Goal: Task Accomplishment & Management: Complete application form

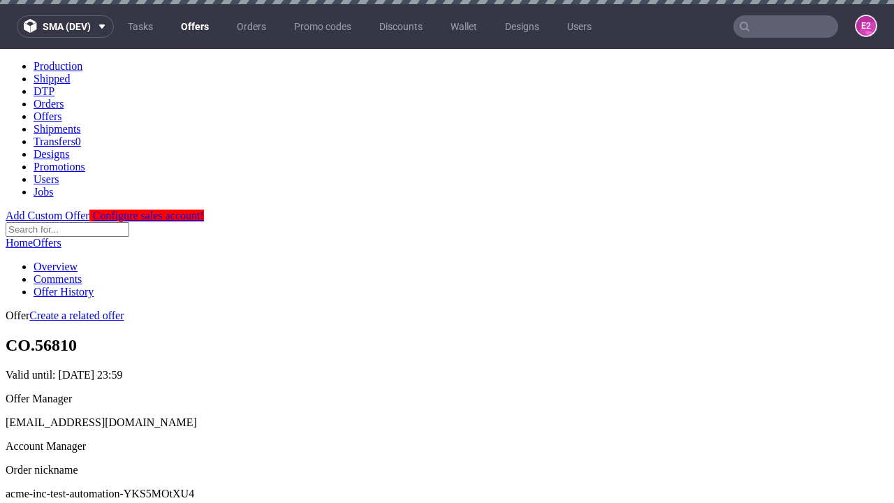
scroll to position [4, 0]
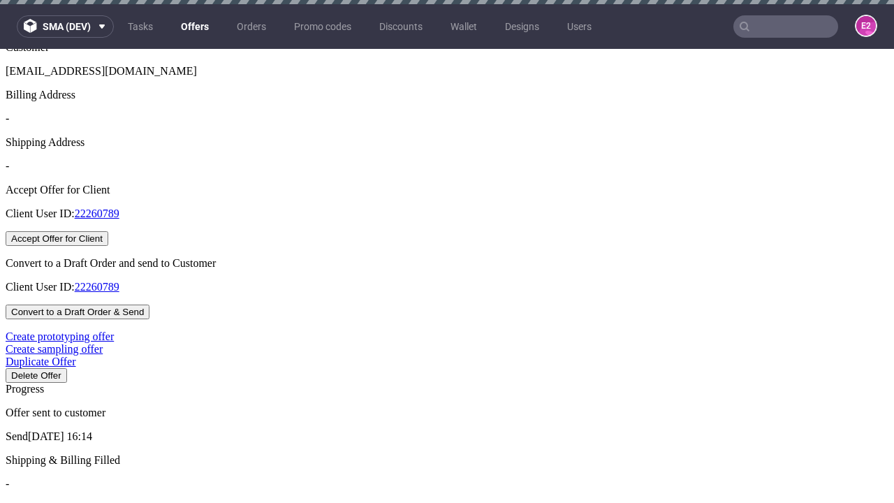
scroll to position [4, 0]
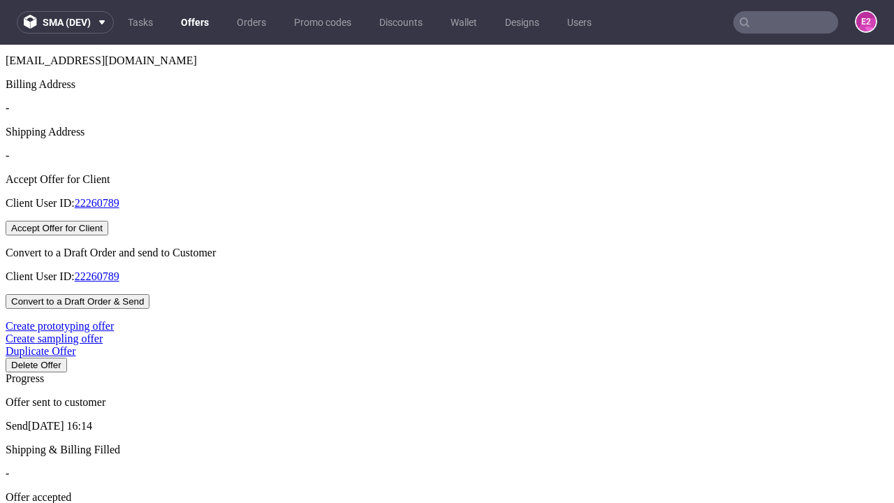
click at [108, 235] on button "Accept Offer for Client" at bounding box center [57, 228] width 103 height 15
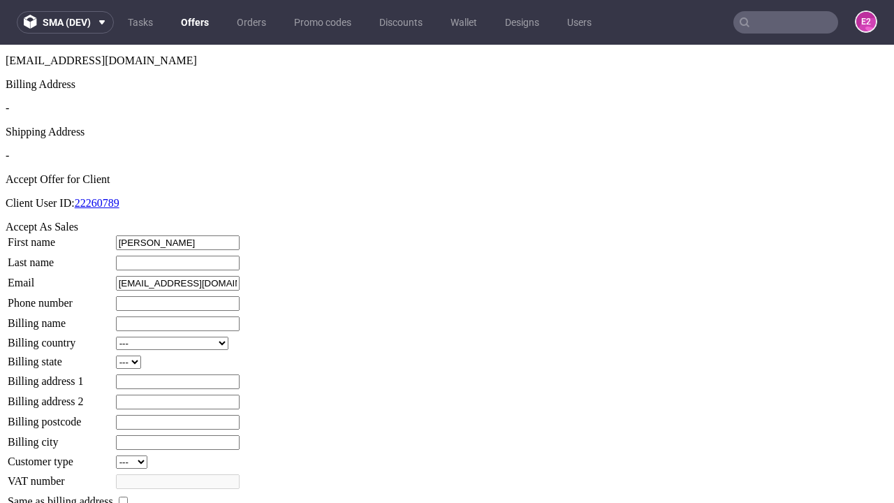
type input "[PERSON_NAME]"
type input "Kihn"
type input "1509813888"
type input "Linnea_Kovacek35"
select select "13"
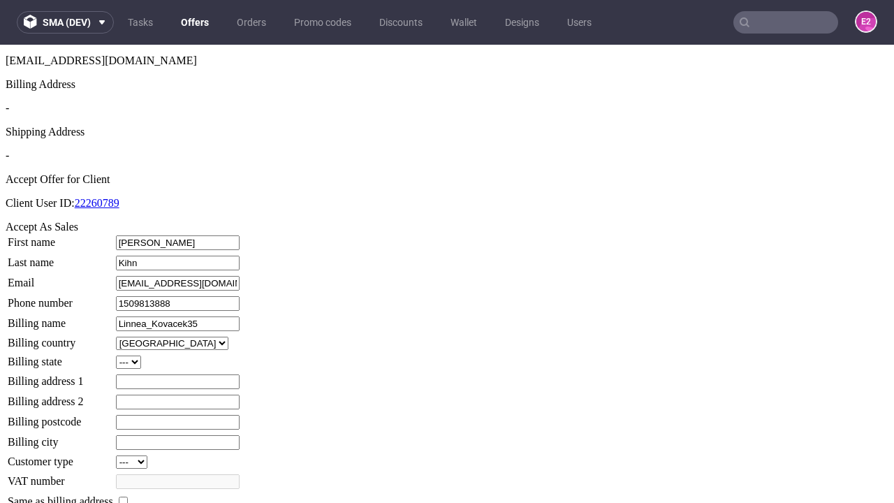
type input "Linnea_Kovacek35"
type input "[STREET_ADDRESS][PERSON_NAME]"
select select "132"
type input "[STREET_ADDRESS][PERSON_NAME]"
type input "MC2 1ZM"
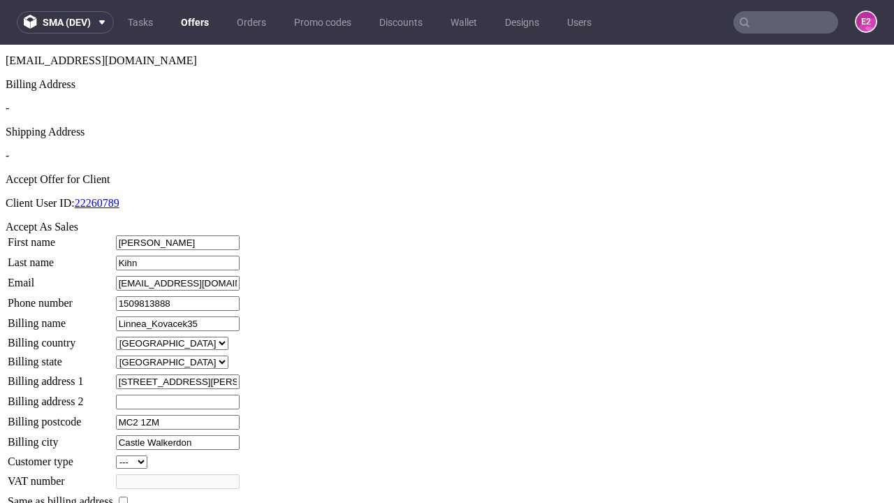
type input "Castle Walkerdon"
click at [128, 497] on input "checkbox" at bounding box center [123, 501] width 9 height 9
checkbox input "true"
type input "Linnea_Kovacek35"
select select "13"
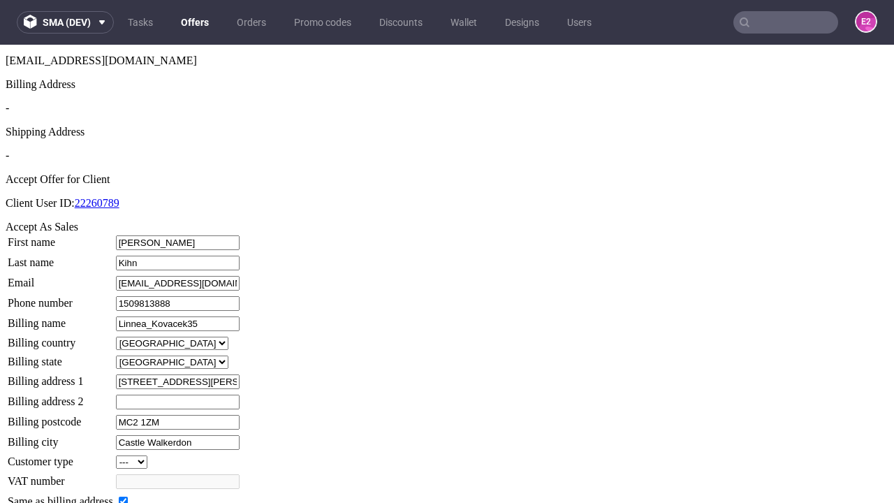
type input "[STREET_ADDRESS][PERSON_NAME]"
type input "MC2 1ZM"
type input "Castle Walkerdon"
select select "132"
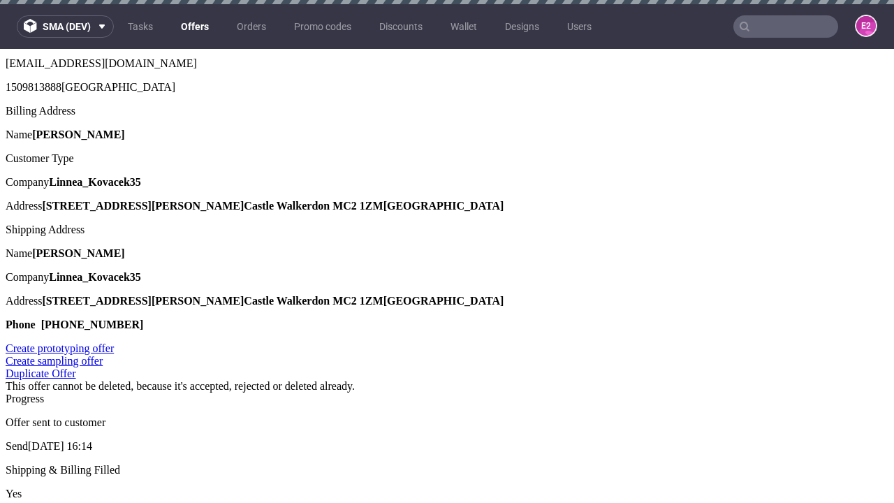
scroll to position [0, 0]
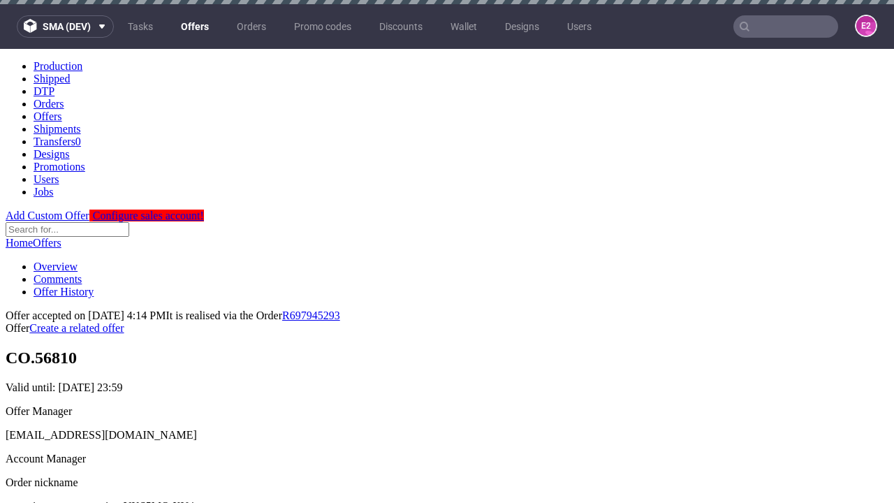
type input "[DATE]"
select select "12214305"
type input "In progress..."
